Goal: Information Seeking & Learning: Learn about a topic

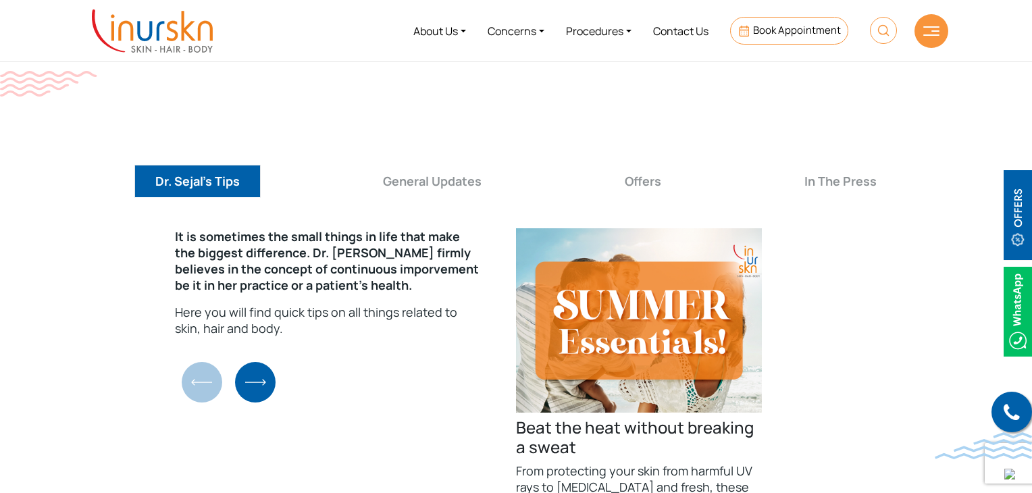
scroll to position [4769, 0]
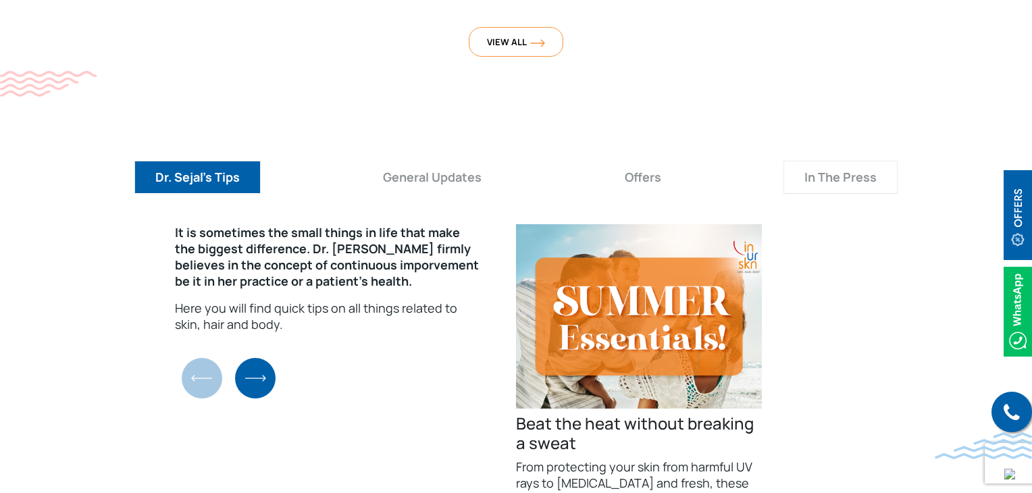
click at [819, 161] on button "In The Press" at bounding box center [840, 177] width 114 height 33
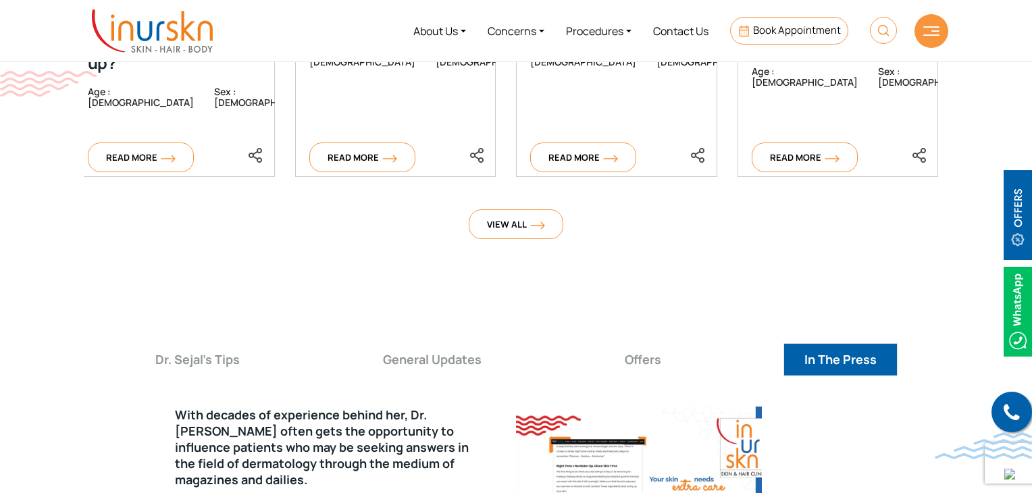
scroll to position [4585, 0]
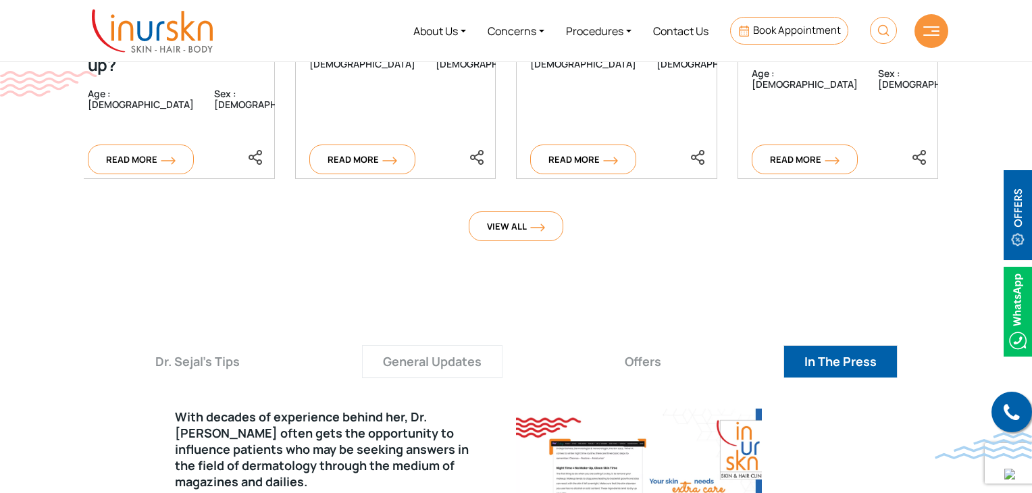
click at [415, 345] on button "General Updates" at bounding box center [432, 361] width 140 height 33
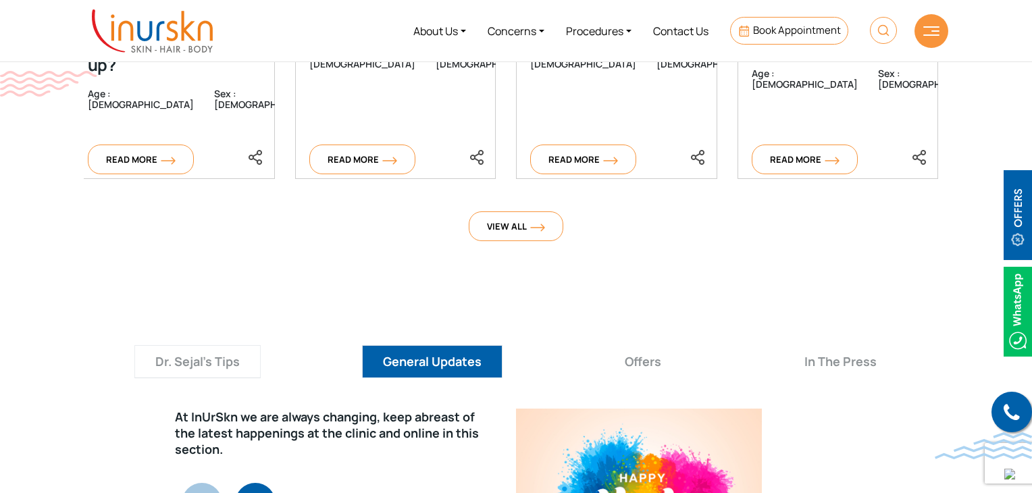
click at [213, 345] on button "Dr. Sejal's Tips" at bounding box center [197, 361] width 126 height 33
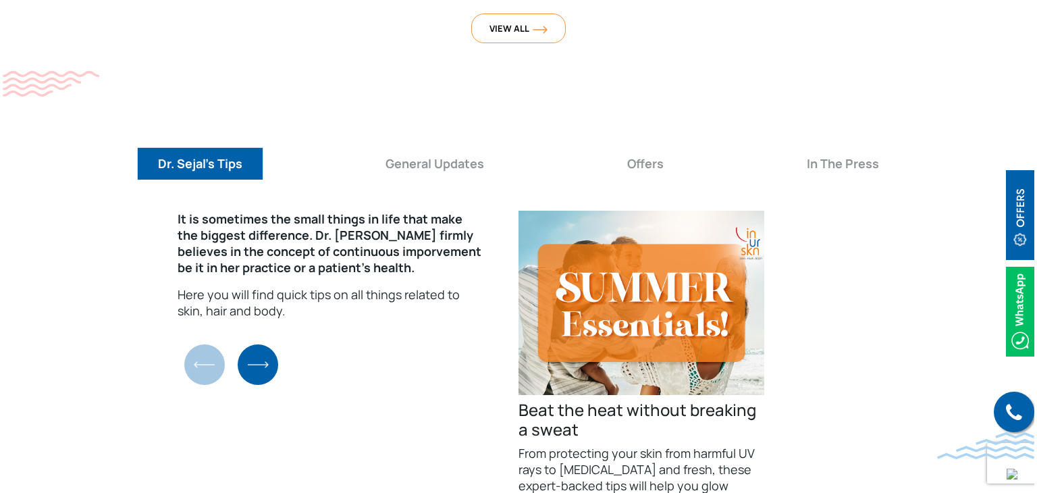
scroll to position [4834, 0]
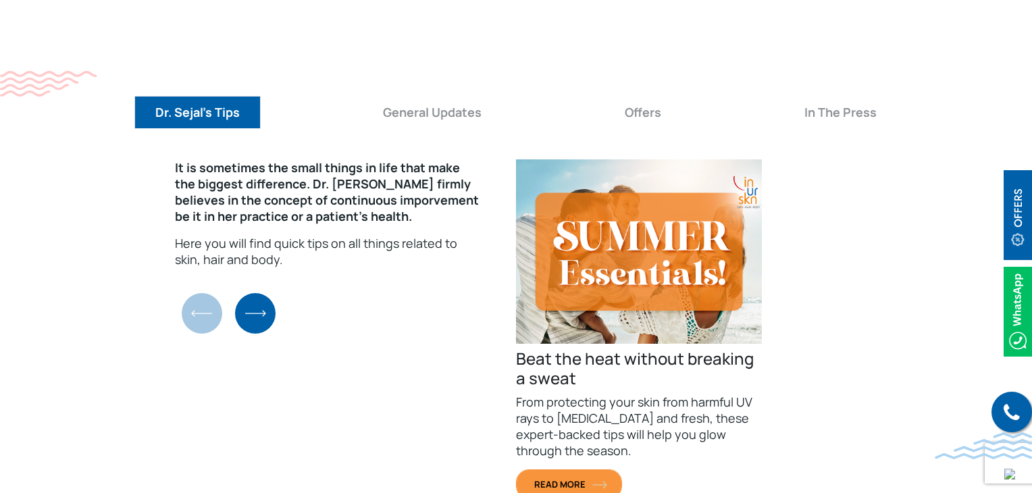
click at [546, 469] on link "Read More" at bounding box center [569, 484] width 106 height 30
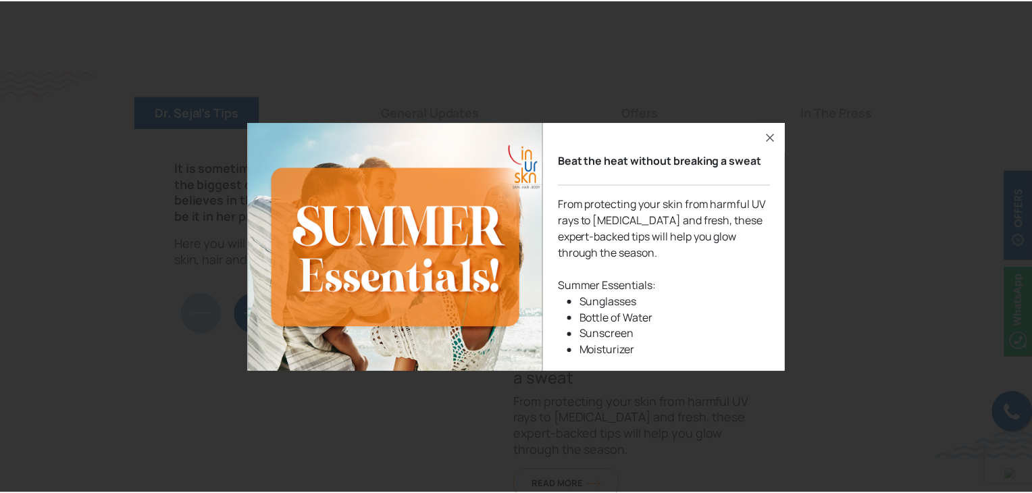
scroll to position [3, 0]
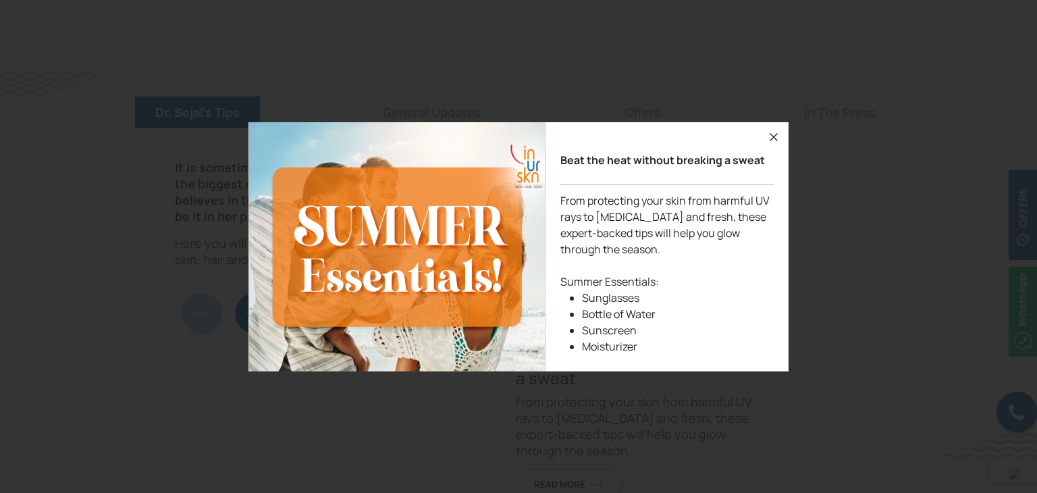
click at [770, 138] on icon "button" at bounding box center [774, 137] width 16 height 16
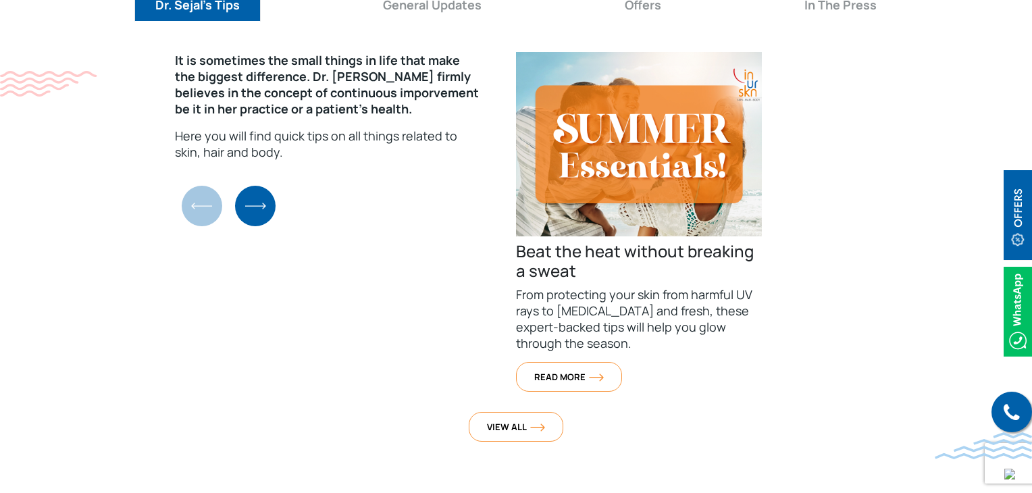
scroll to position [4943, 0]
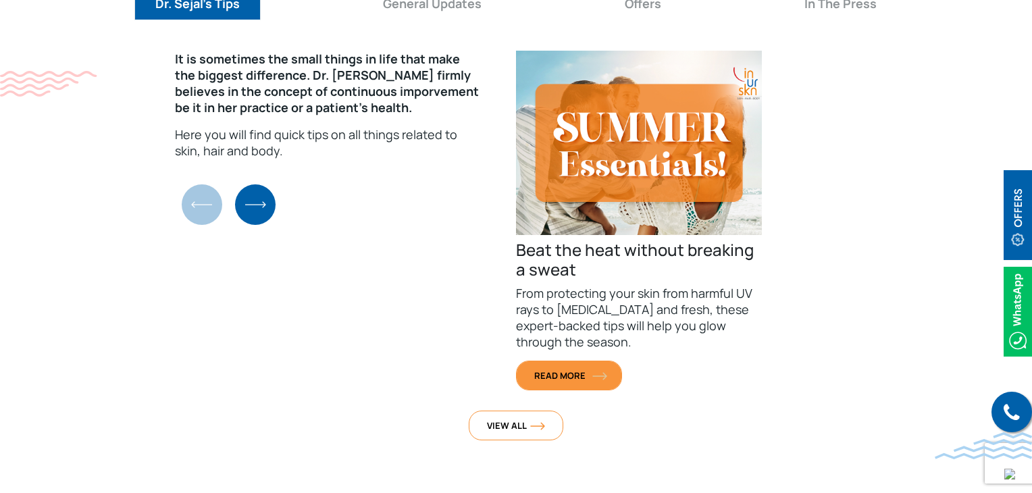
click at [583, 369] on span "Read More" at bounding box center [569, 375] width 70 height 12
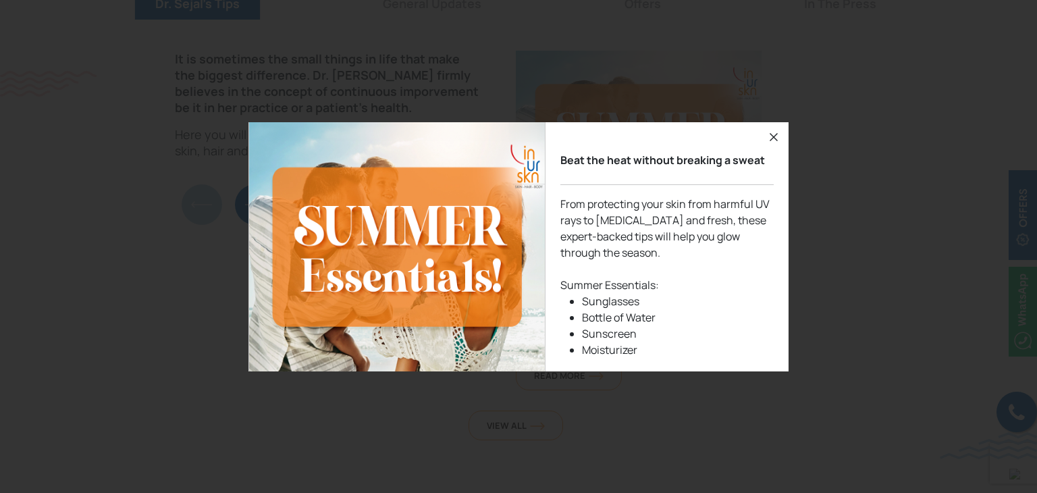
click at [775, 131] on icon "button" at bounding box center [774, 137] width 16 height 16
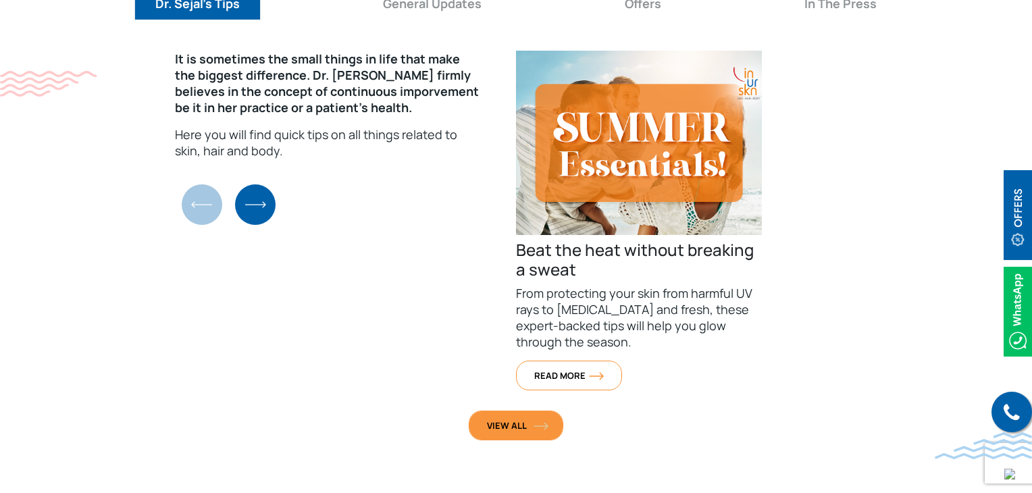
click at [527, 411] on link "View All" at bounding box center [516, 426] width 95 height 30
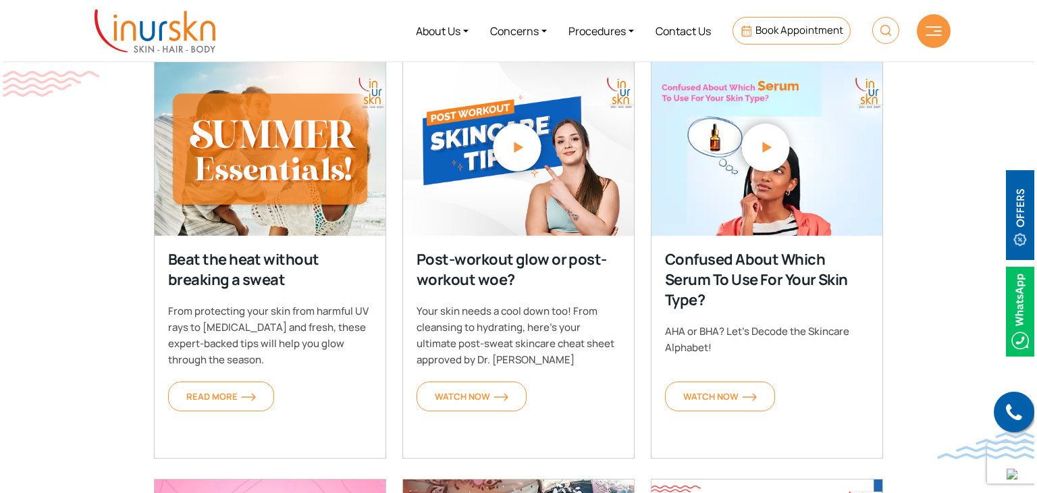
scroll to position [542, 0]
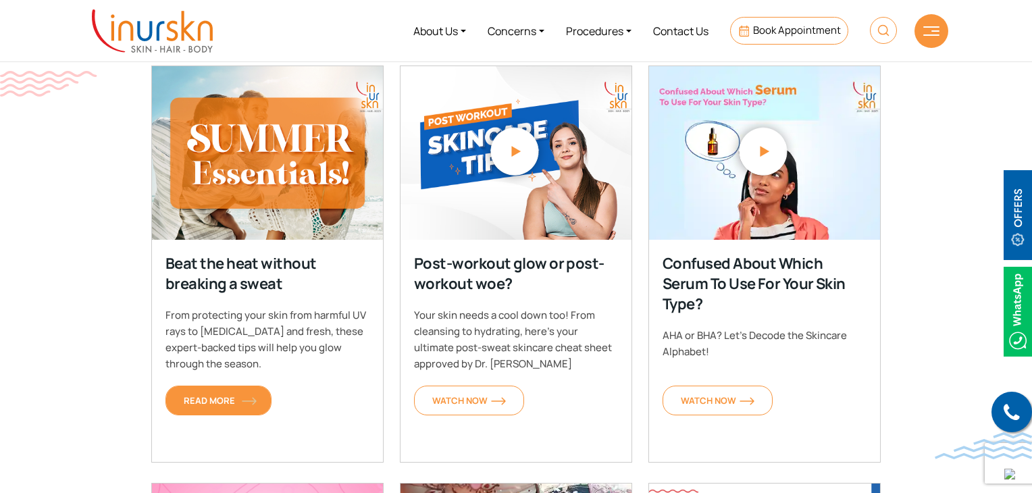
click at [254, 388] on link "Read More" at bounding box center [218, 401] width 106 height 30
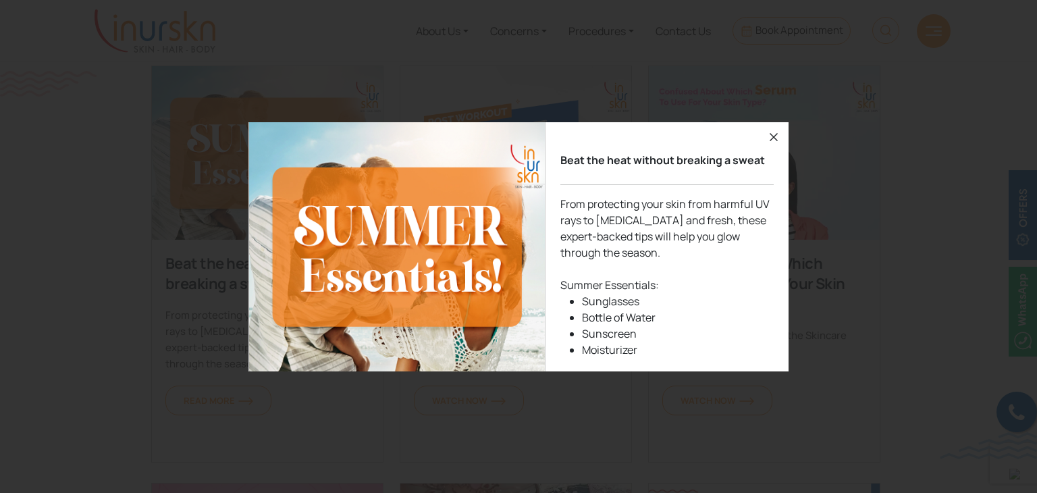
click at [770, 130] on icon "button" at bounding box center [774, 137] width 16 height 16
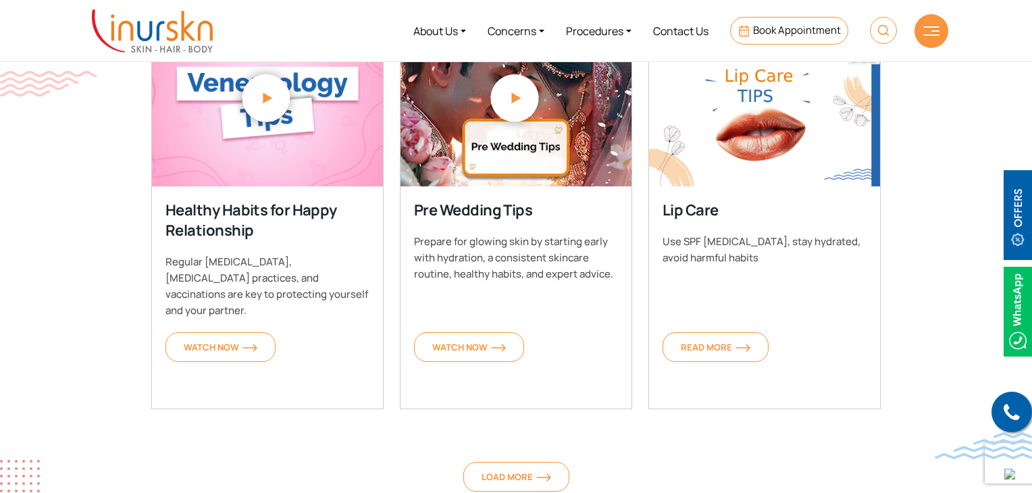
scroll to position [1012, 0]
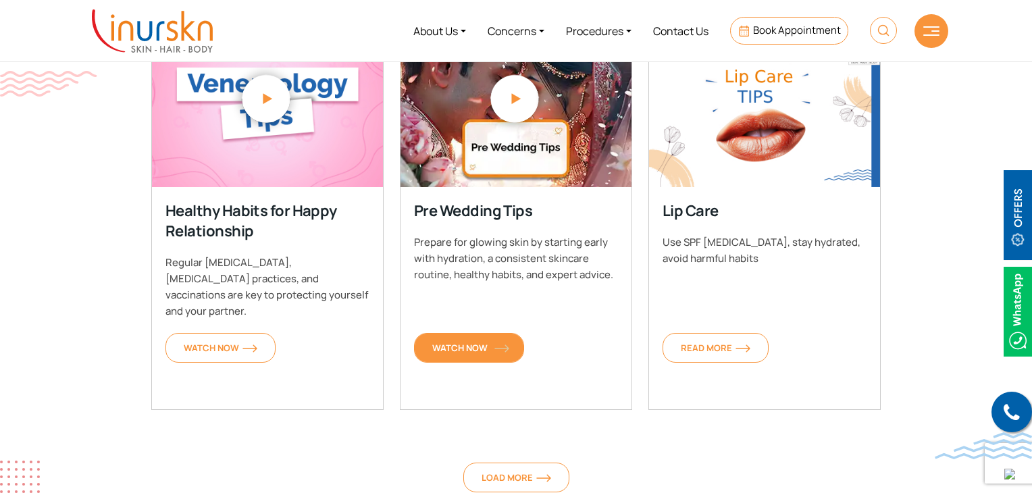
click at [491, 350] on span "Watch Now" at bounding box center [469, 348] width 74 height 12
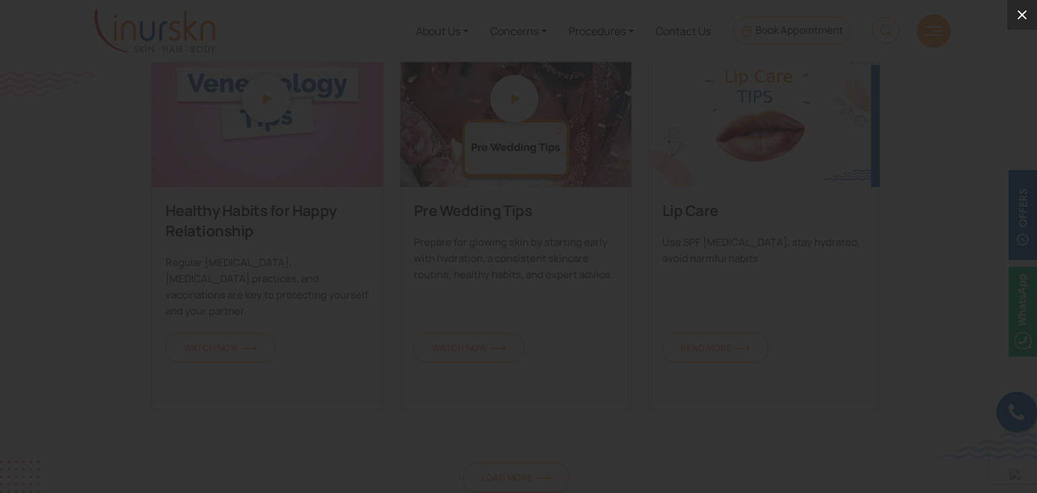
click at [1014, 17] on icon at bounding box center [1022, 15] width 16 height 16
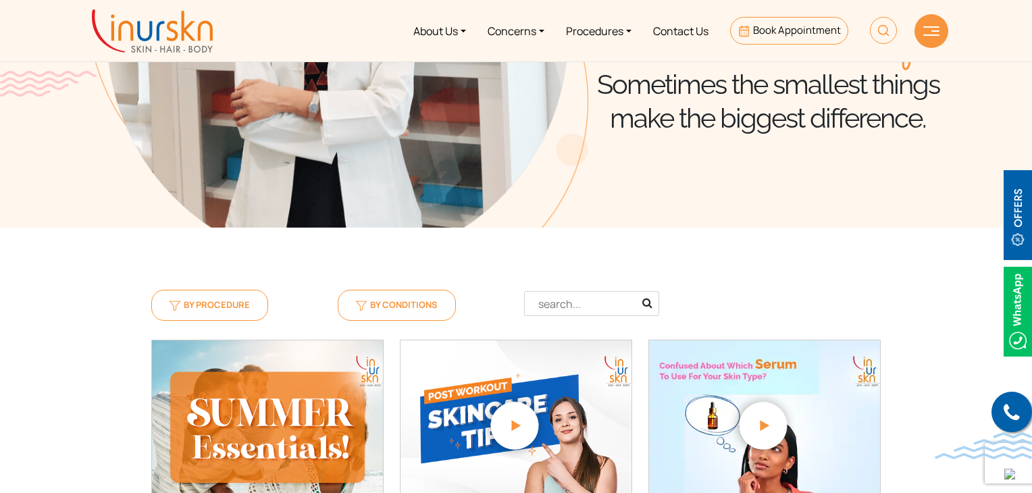
scroll to position [0, 0]
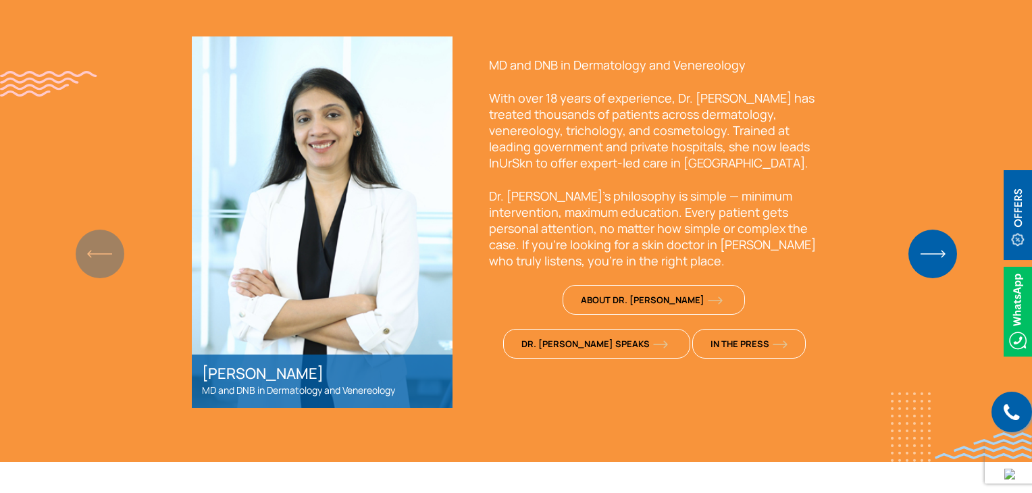
scroll to position [1010, 0]
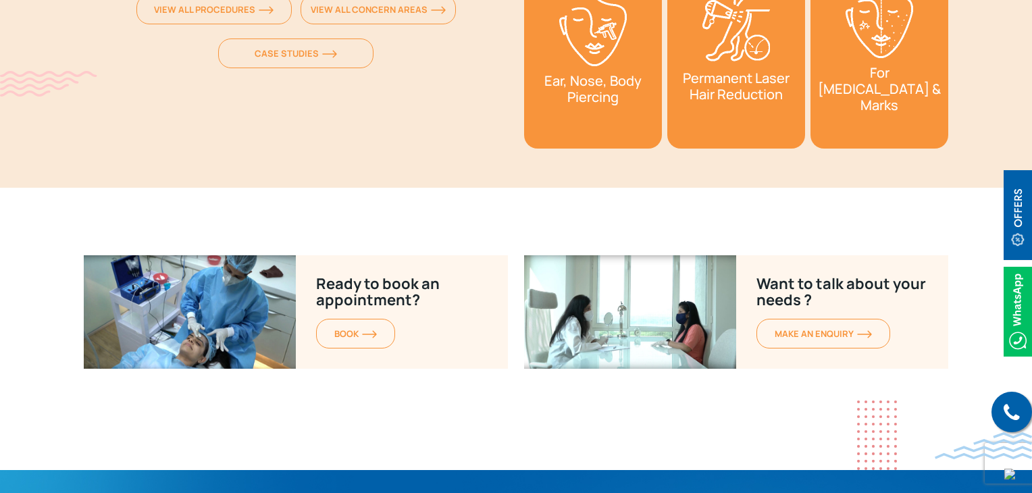
scroll to position [5395, 0]
